Goal: Information Seeking & Learning: Learn about a topic

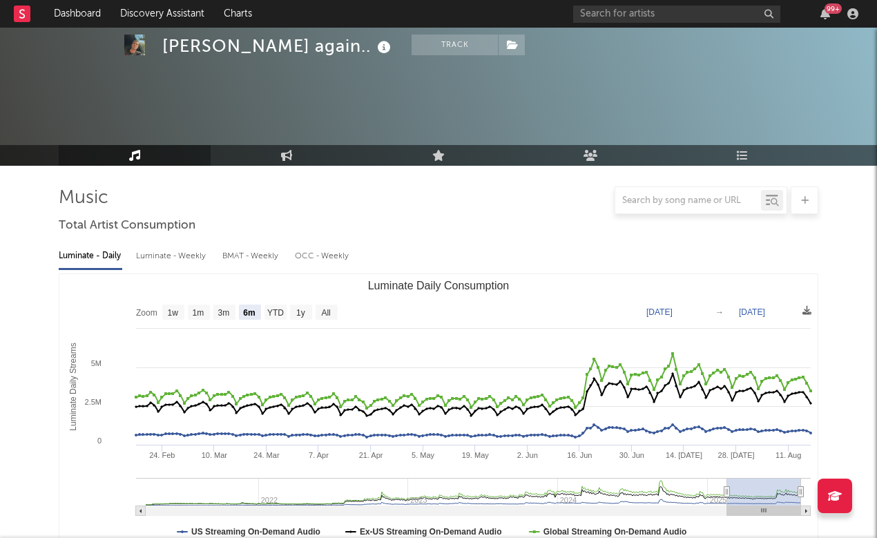
select select "6m"
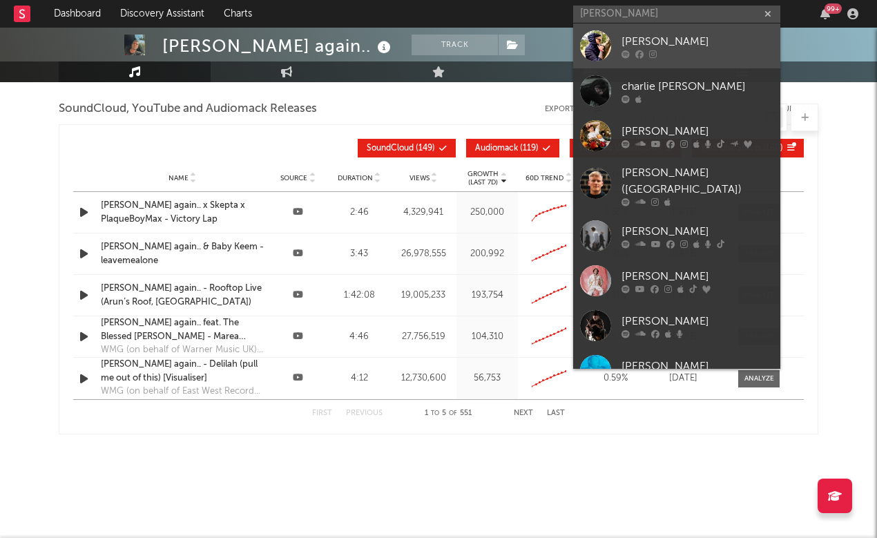
type input "[PERSON_NAME] puts"
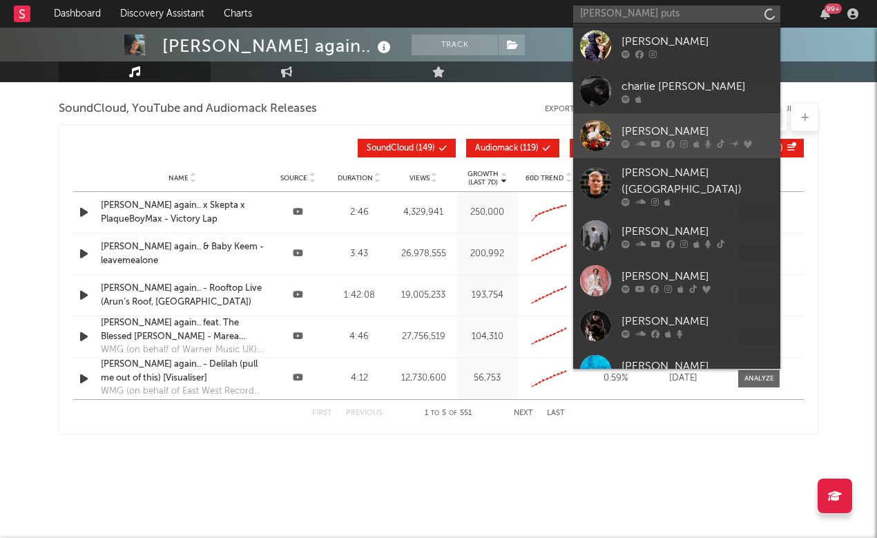
drag, startPoint x: 651, startPoint y: 39, endPoint x: 673, endPoint y: 127, distance: 91.1
click at [673, 127] on div "[PERSON_NAME]" at bounding box center [697, 131] width 152 height 17
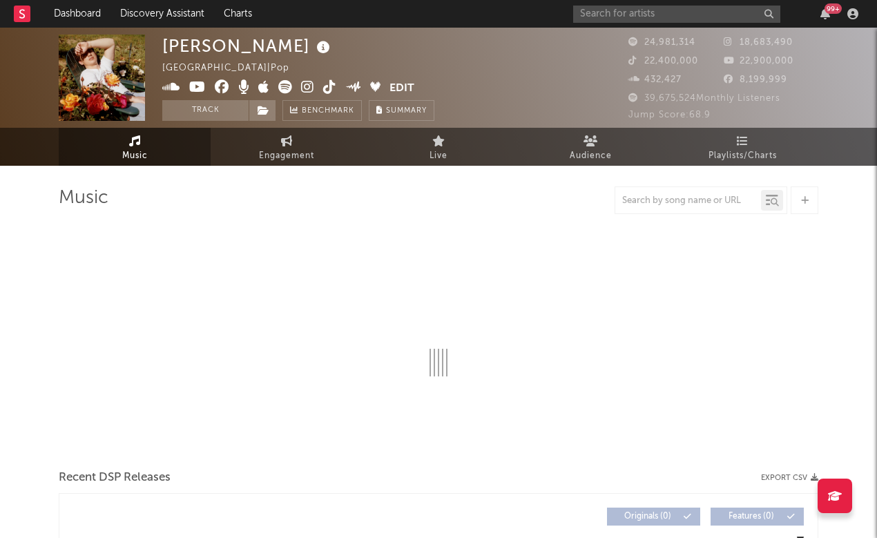
select select "6m"
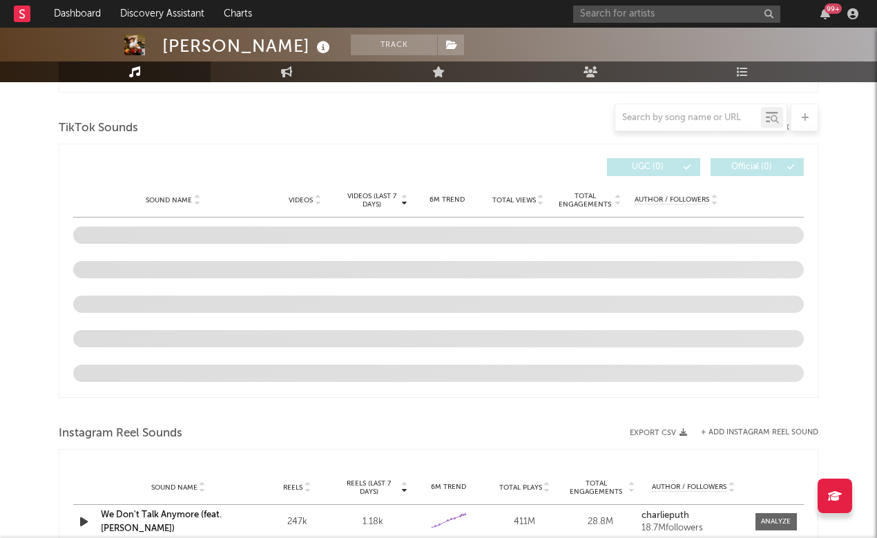
scroll to position [863, 0]
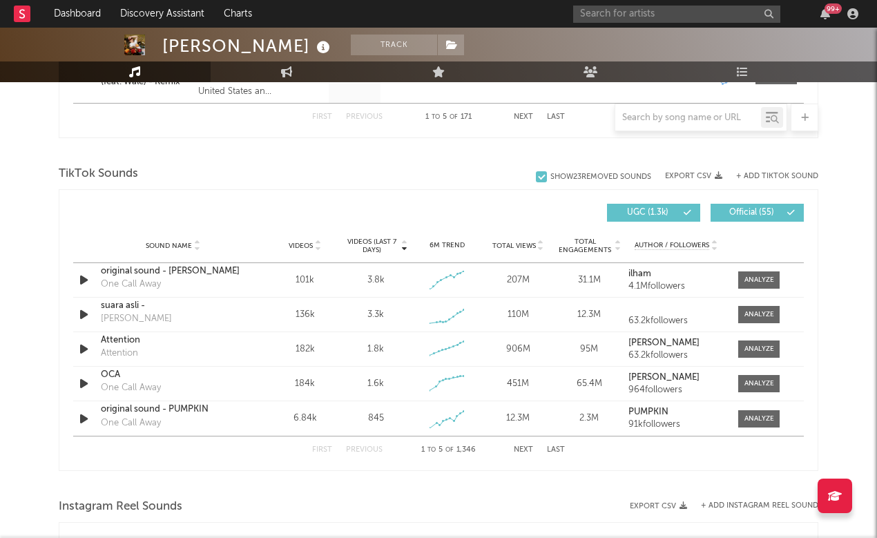
click at [554, 449] on button "Last" at bounding box center [556, 450] width 18 height 8
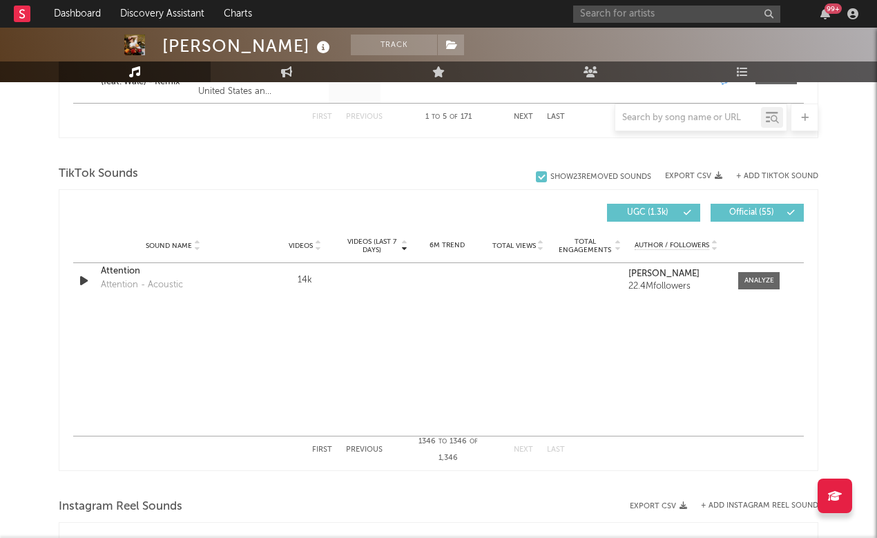
click at [554, 449] on button "Last" at bounding box center [556, 450] width 18 height 8
